Goal: Find contact information: Find contact information

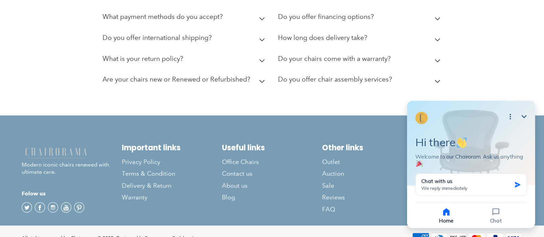
scroll to position [1962, 0]
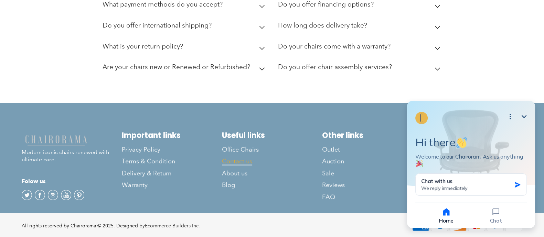
click at [238, 158] on span "Contact us" at bounding box center [237, 162] width 30 height 8
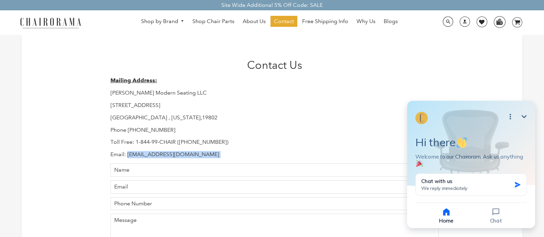
drag, startPoint x: 127, startPoint y: 154, endPoint x: 198, endPoint y: 159, distance: 71.4
click at [198, 159] on div "Contact Us Mailing Address: Hudson Modern Seating LLC 1245 E 16 th Street Wilmi…" at bounding box center [272, 186] width 334 height 254
copy div "Support@chairorama.com Name"
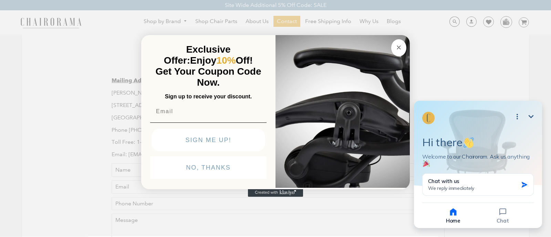
click at [396, 51] on icon "Close dialog" at bounding box center [398, 47] width 8 height 8
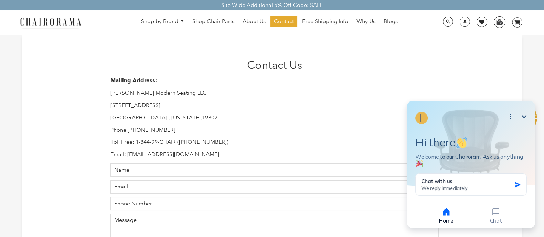
click at [525, 116] on icon "Minimize" at bounding box center [524, 117] width 8 height 8
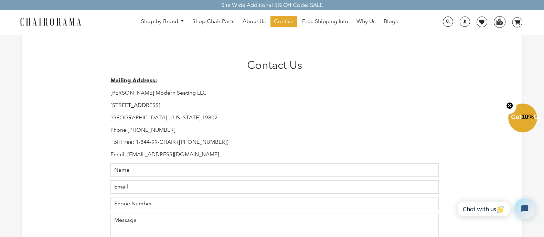
click at [511, 105] on circle "Close teaser" at bounding box center [510, 105] width 7 height 7
drag, startPoint x: 128, startPoint y: 130, endPoint x: 171, endPoint y: 129, distance: 42.7
click at [171, 129] on p "Phone 302-544-5800" at bounding box center [274, 130] width 329 height 7
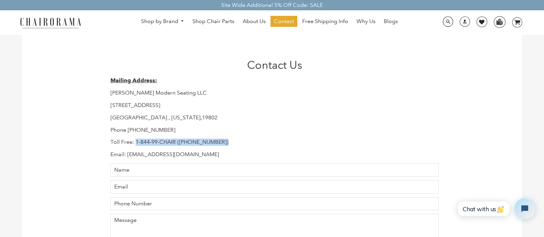
drag, startPoint x: 136, startPoint y: 143, endPoint x: 244, endPoint y: 139, distance: 108.2
click at [244, 139] on p "Toll Free: 1-844-99-CHAIR (1-844-992-4247)" at bounding box center [274, 142] width 329 height 7
click at [194, 137] on div "Mailing Address: Hudson Modern Seating LLC 1245 E 16 th Street Wilmington , Del…" at bounding box center [274, 117] width 329 height 81
drag, startPoint x: 136, startPoint y: 143, endPoint x: 237, endPoint y: 144, distance: 101.2
click at [237, 144] on p "Toll Free: 1-844-99-CHAIR (1-844-992-4247)" at bounding box center [274, 142] width 329 height 7
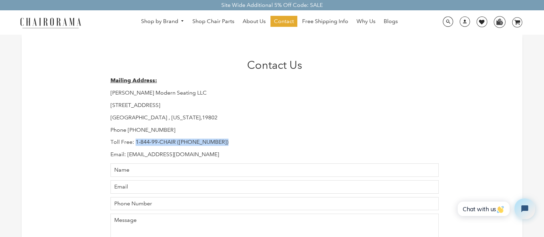
click at [237, 144] on p "Toll Free: 1-844-99-CHAIR (1-844-992-4247)" at bounding box center [274, 142] width 329 height 7
click at [196, 150] on div "Mailing Address: Hudson Modern Seating LLC 1245 E 16 th Street Wilmington , Del…" at bounding box center [274, 117] width 329 height 81
click at [188, 148] on div "Mailing Address: Hudson Modern Seating LLC 1245 E 16 th Street Wilmington , Del…" at bounding box center [274, 117] width 329 height 81
click at [152, 132] on p "Phone 302-544-5800" at bounding box center [274, 130] width 329 height 7
click at [179, 150] on div "Mailing Address: Hudson Modern Seating LLC 1245 E 16 th Street Wilmington , Del…" at bounding box center [274, 117] width 329 height 81
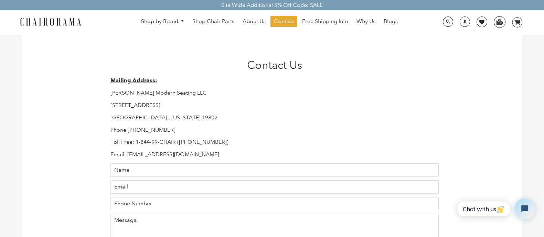
click at [144, 141] on p "Toll Free: 1-844-99-CHAIR (1-844-992-4247)" at bounding box center [274, 142] width 329 height 7
drag, startPoint x: 127, startPoint y: 129, endPoint x: 197, endPoint y: 131, distance: 69.2
click at [197, 131] on p "Phone 302-544-5800" at bounding box center [274, 130] width 329 height 7
click at [154, 129] on p "Phone 302-544-5800" at bounding box center [274, 130] width 329 height 7
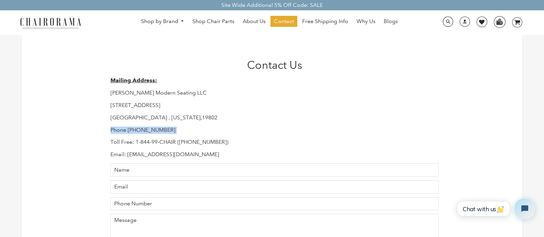
click at [154, 129] on p "Phone 302-544-5800" at bounding box center [274, 130] width 329 height 7
drag, startPoint x: 129, startPoint y: 128, endPoint x: 176, endPoint y: 131, distance: 46.9
click at [176, 131] on p "Phone 302-544-5800" at bounding box center [274, 130] width 329 height 7
drag, startPoint x: 110, startPoint y: 129, endPoint x: 223, endPoint y: 139, distance: 112.6
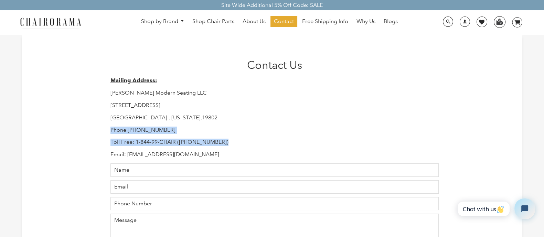
click at [223, 139] on div "Mailing Address: Hudson Modern Seating LLC 1245 E 16 th Street Wilmington , Del…" at bounding box center [274, 117] width 329 height 81
copy div "Phone 302-544-5800 Toll Free: 1-844-99-CHAIR (1-844-992-4247)"
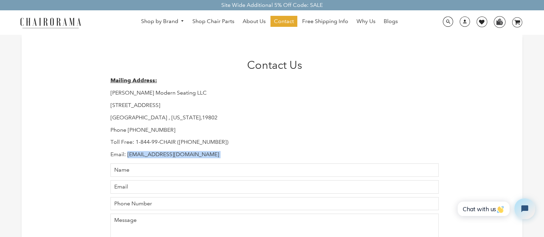
drag, startPoint x: 128, startPoint y: 154, endPoint x: 194, endPoint y: 161, distance: 67.2
click at [194, 161] on div "Contact Us Mailing Address: Hudson Modern Seating LLC 1245 E 16 th Street Wilmi…" at bounding box center [272, 186] width 334 height 254
copy div "Support@chairorama.com Name"
click at [490, 205] on span "Chat with us" at bounding box center [484, 208] width 42 height 7
